Goal: Transaction & Acquisition: Purchase product/service

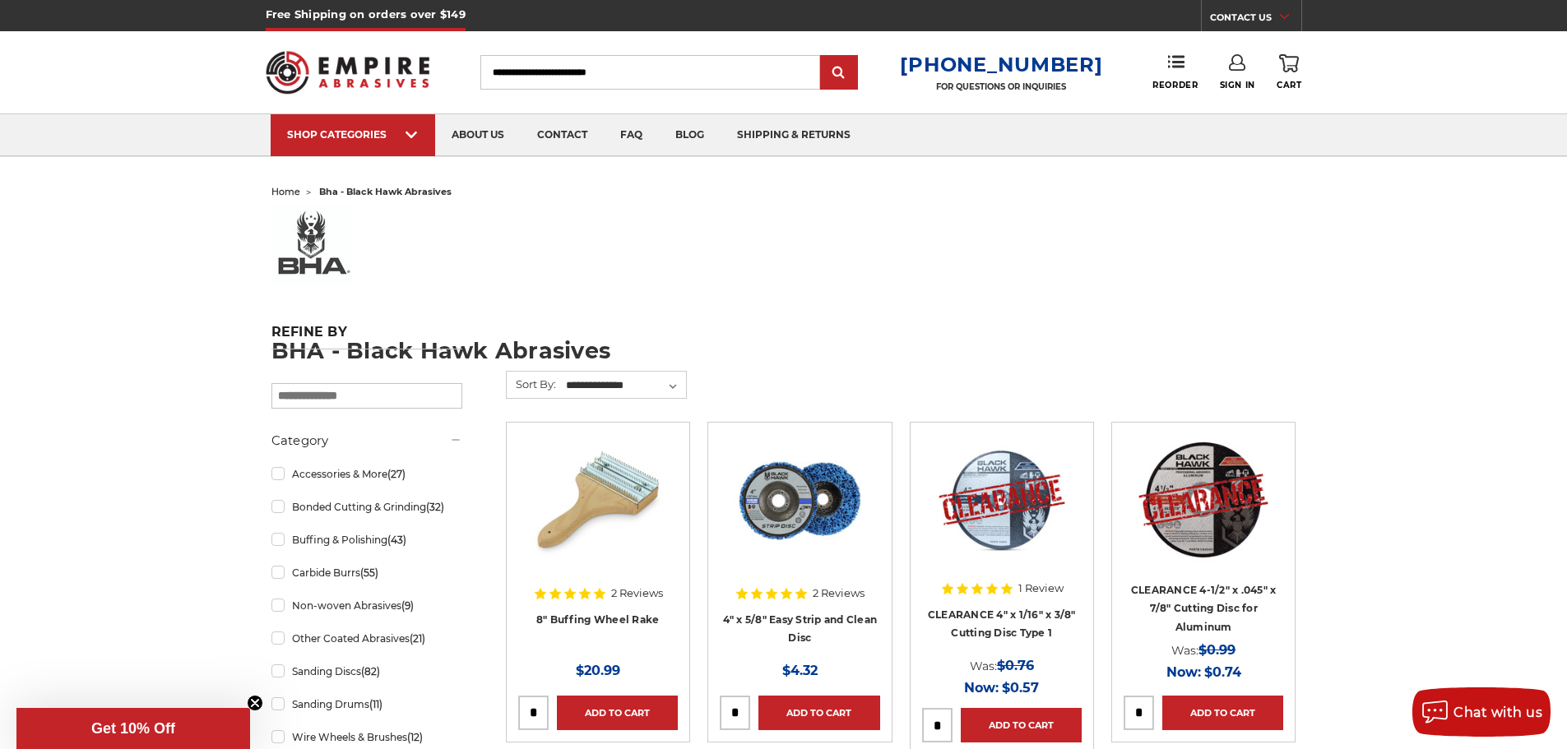
click at [540, 67] on input "Search" at bounding box center [650, 72] width 340 height 35
type input "*******"
click at [823, 57] on input "submit" at bounding box center [839, 73] width 33 height 33
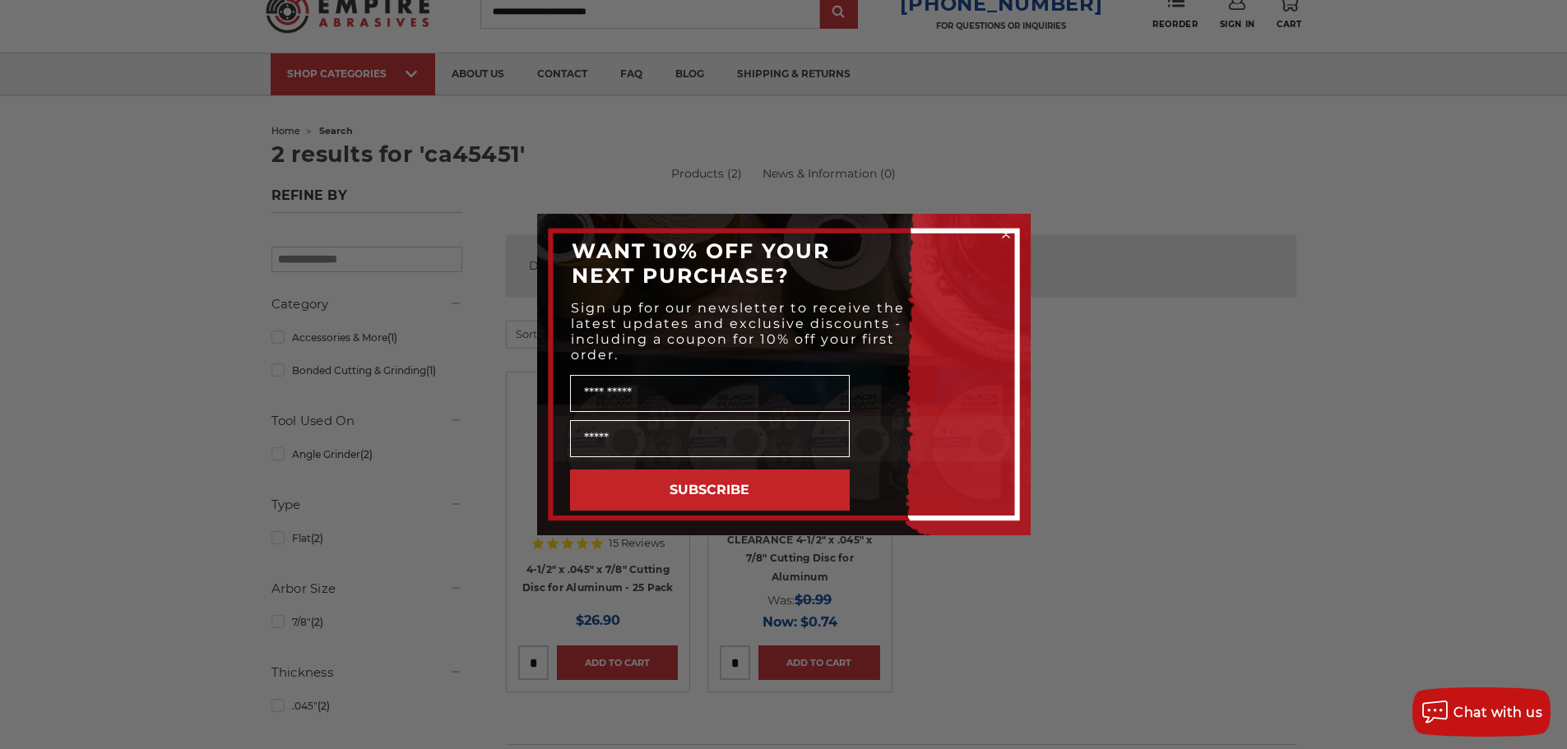
scroll to position [165, 0]
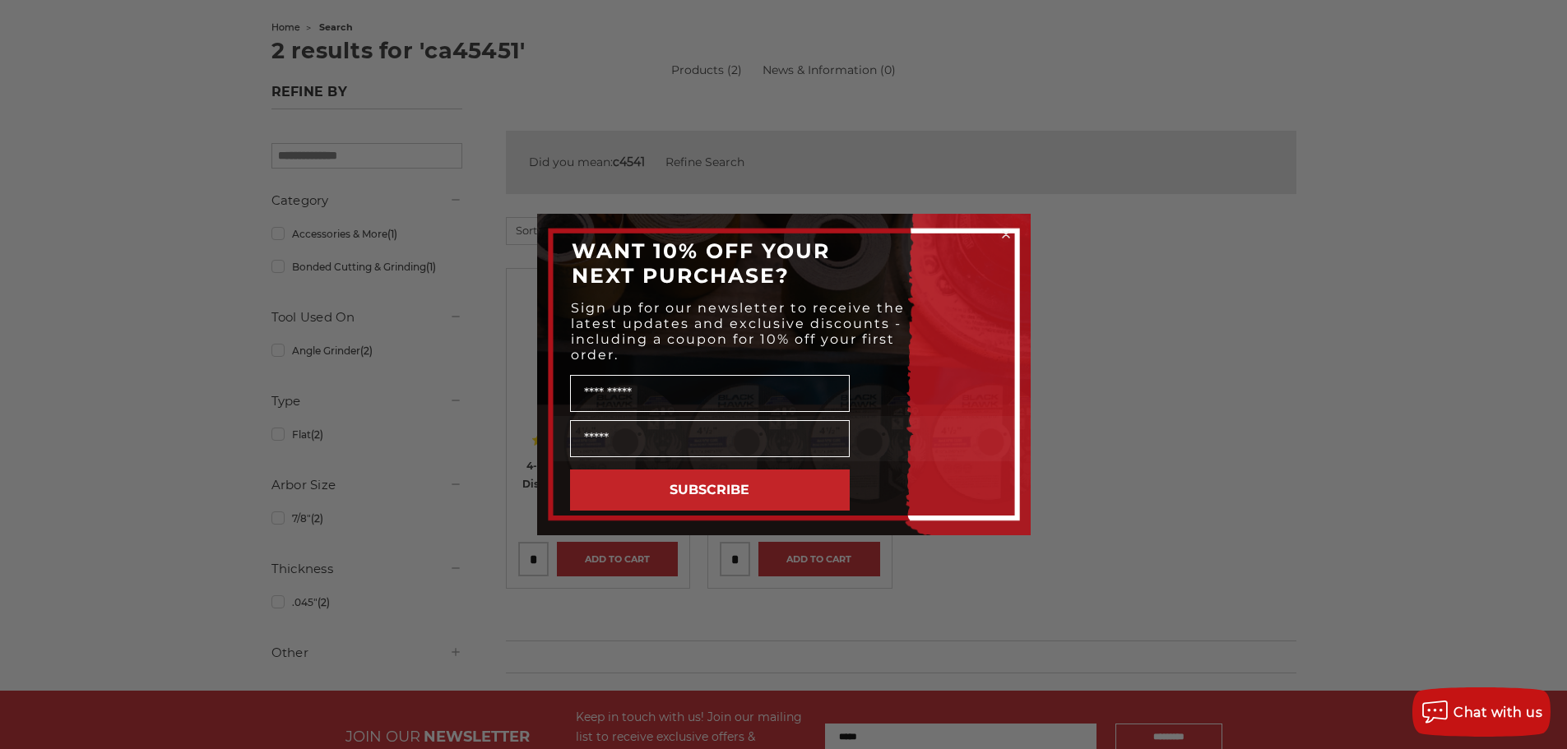
click at [1005, 229] on circle "Close dialog" at bounding box center [1006, 235] width 16 height 16
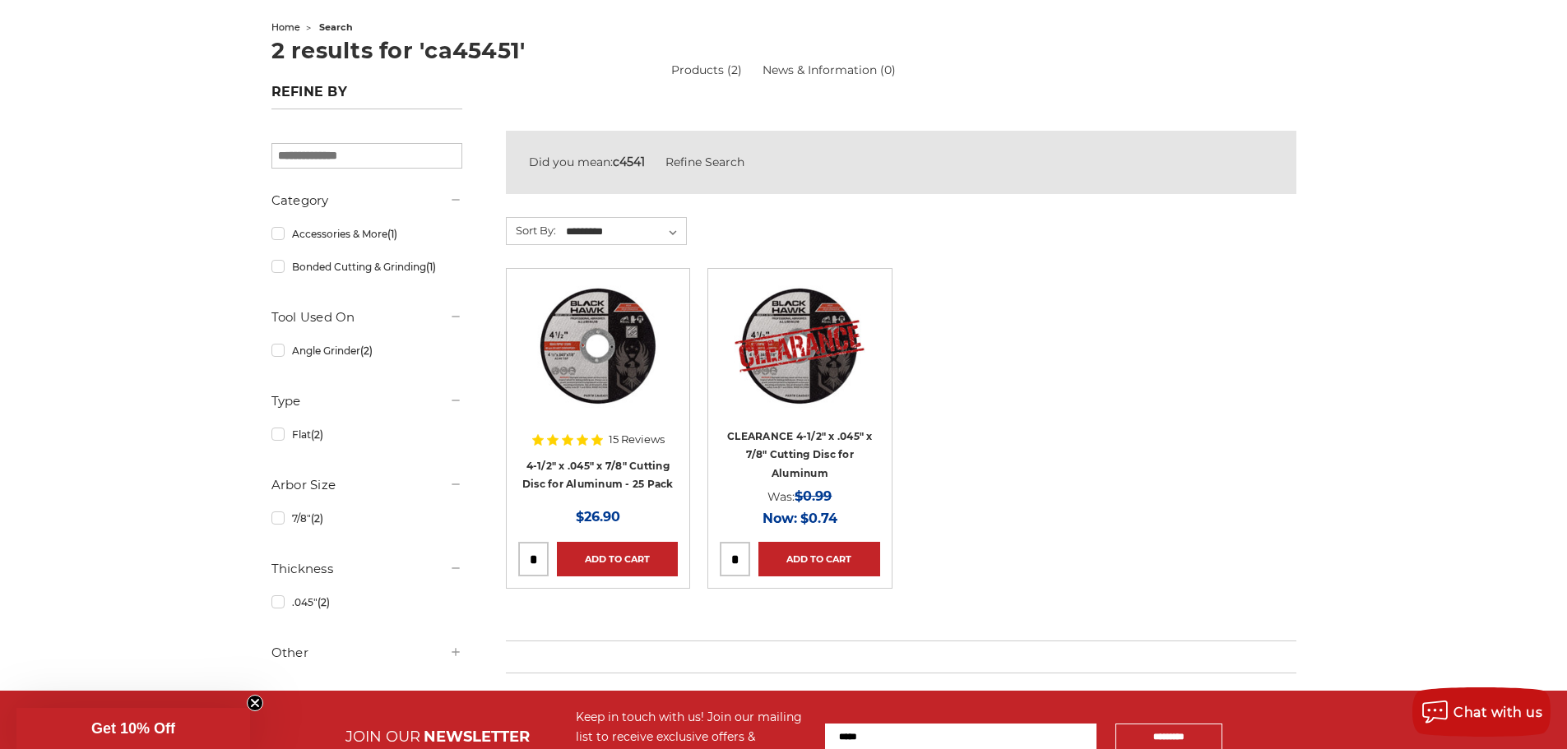
click at [772, 372] on img at bounding box center [800, 346] width 132 height 132
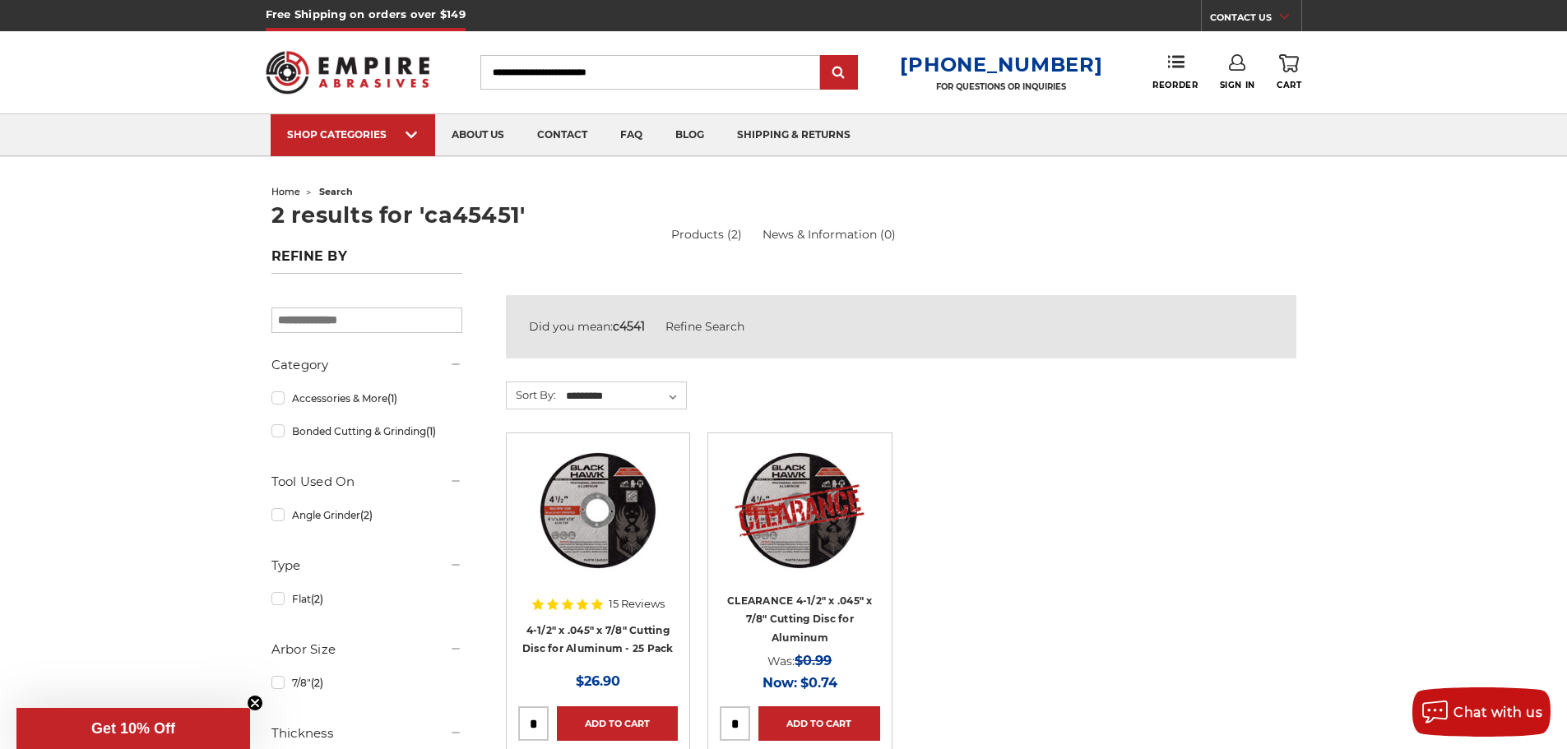
click at [1300, 604] on ul "15 Reviews 4-1/2" x .045" x 7/8" Cutting Disc for Aluminum - 25 Pack MSRP: Was:…" at bounding box center [901, 610] width 808 height 355
